Goal: Navigation & Orientation: Understand site structure

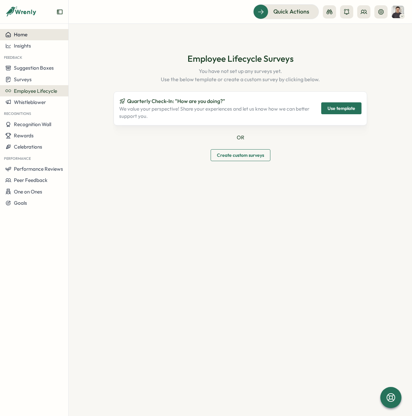
click at [24, 34] on span "Home" at bounding box center [21, 34] width 14 height 6
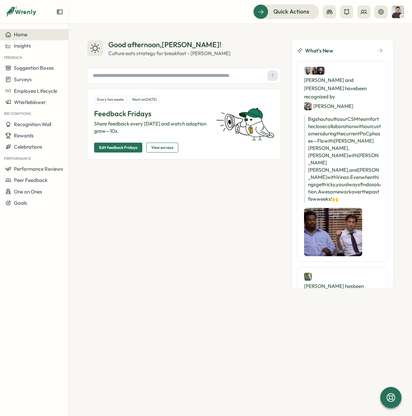
click at [25, 34] on span "Home" at bounding box center [21, 34] width 14 height 6
click at [19, 47] on span "Insights" at bounding box center [22, 46] width 17 height 6
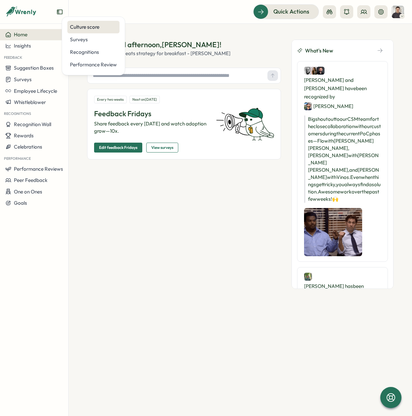
click at [92, 31] on div "Culture score" at bounding box center [93, 27] width 52 height 13
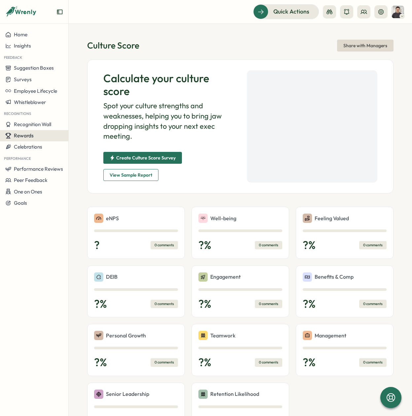
click at [37, 134] on div "Rewards" at bounding box center [34, 136] width 58 height 6
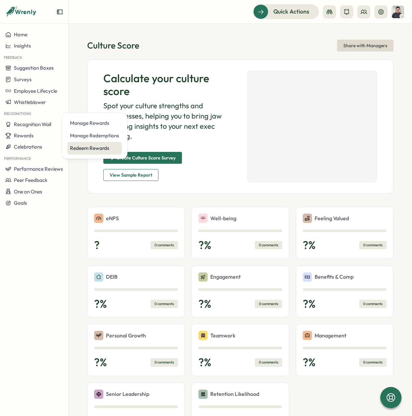
click at [102, 145] on div "Redeem Rewards" at bounding box center [94, 148] width 49 height 7
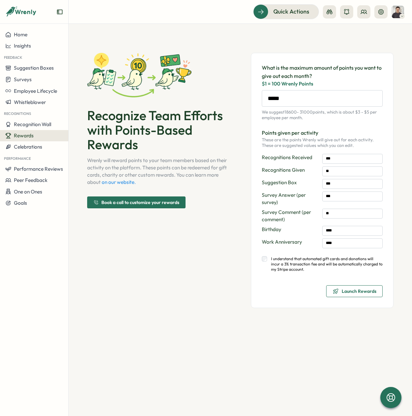
click at [47, 137] on div "Rewards" at bounding box center [34, 136] width 58 height 6
click at [99, 126] on div "Manage Rewards" at bounding box center [94, 123] width 49 height 7
click at [31, 134] on span "Rewards" at bounding box center [24, 136] width 20 height 6
click at [88, 133] on div "Manage Redemptions" at bounding box center [94, 135] width 49 height 7
click at [43, 167] on span "Performance Reviews" at bounding box center [38, 169] width 49 height 6
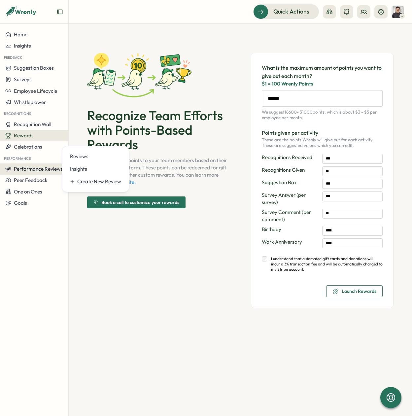
click at [46, 168] on span "Performance Reviews" at bounding box center [38, 169] width 49 height 6
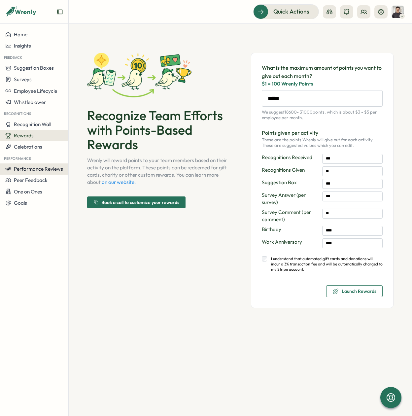
click at [48, 171] on span "Performance Reviews" at bounding box center [38, 169] width 49 height 6
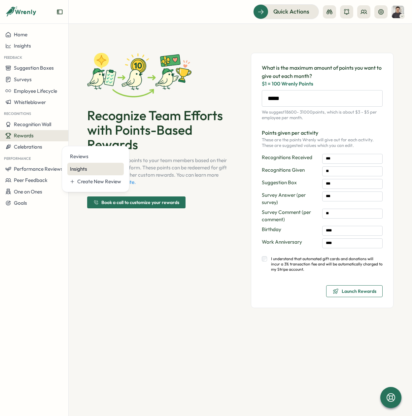
click at [79, 169] on div "Insights" at bounding box center [95, 169] width 51 height 7
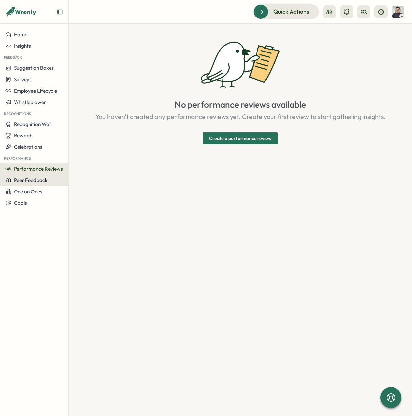
click at [47, 178] on span "Peer Feedback" at bounding box center [31, 180] width 34 height 6
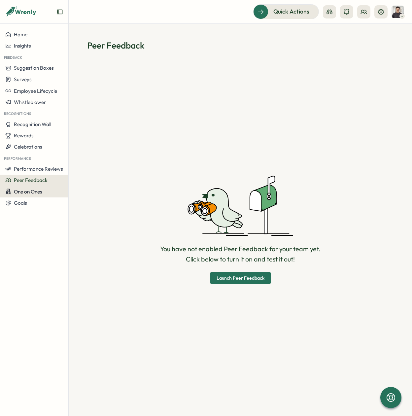
click at [38, 191] on span "One on Ones" at bounding box center [28, 192] width 28 height 6
click at [22, 32] on span "Home" at bounding box center [21, 34] width 14 height 6
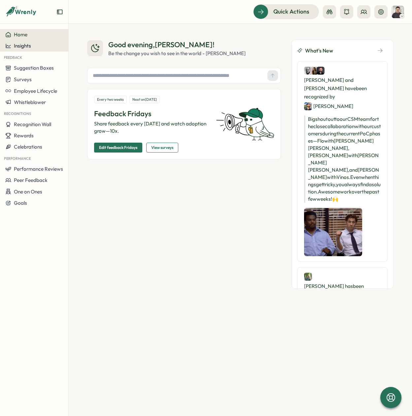
click at [37, 45] on div "Insights" at bounding box center [34, 46] width 58 height 6
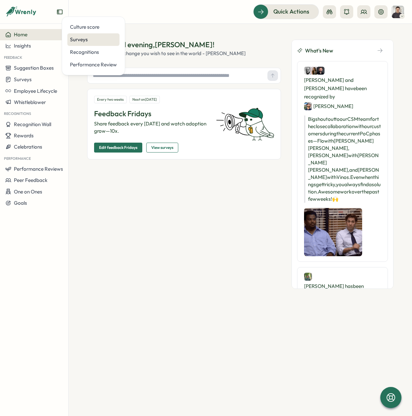
click at [96, 39] on div "Surveys" at bounding box center [93, 39] width 47 height 7
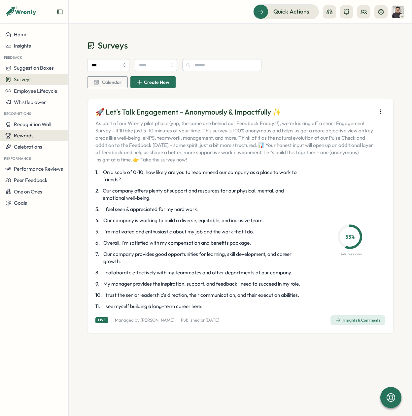
click at [33, 135] on div "Rewards" at bounding box center [34, 136] width 58 height 6
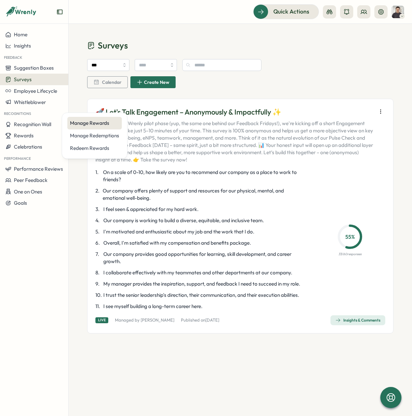
click at [79, 128] on div "Manage Rewards" at bounding box center [94, 123] width 55 height 13
